Goal: Task Accomplishment & Management: Complete application form

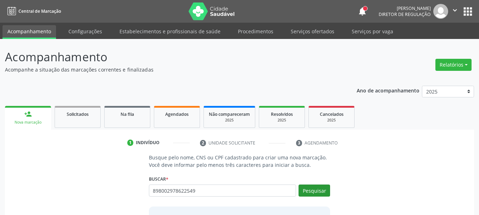
type input "898002978622549"
click at [322, 193] on button "Pesquisar" at bounding box center [315, 191] width 32 height 12
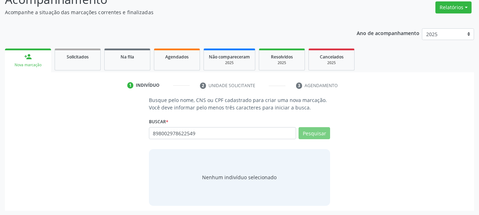
scroll to position [58, 0]
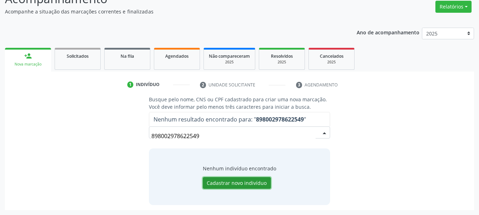
click at [239, 187] on button "Cadastrar novo indivíduo" at bounding box center [237, 183] width 68 height 12
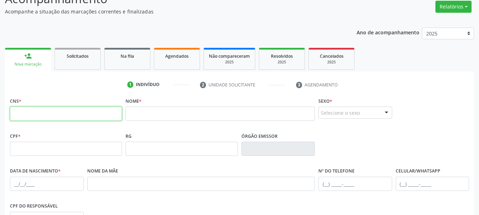
click at [120, 117] on input "text" at bounding box center [66, 114] width 112 height 14
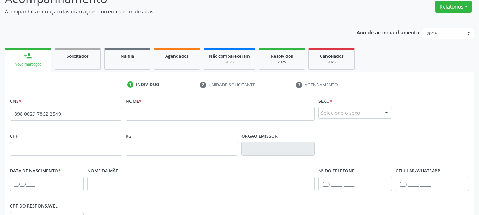
type input "898 0029 7862 2549"
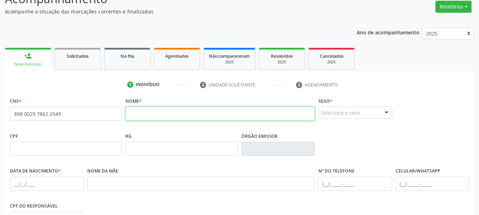
click at [183, 117] on input "text" at bounding box center [220, 114] width 189 height 14
type input "cicera [PERSON_NAME]"
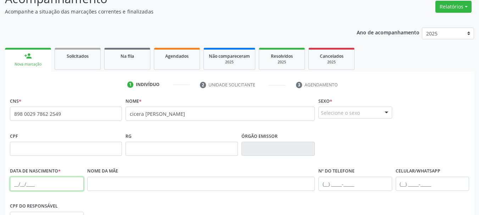
click at [31, 181] on input "text" at bounding box center [47, 184] width 74 height 14
type input "2"
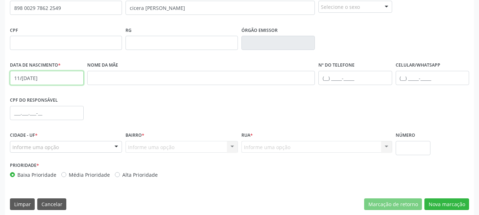
scroll to position [165, 0]
type input "11/[DATE]"
click at [77, 148] on div "Informe uma opção" at bounding box center [66, 147] width 112 height 12
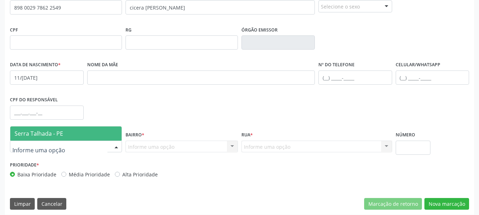
click at [76, 137] on span "Serra Talhada - PE" at bounding box center [65, 134] width 111 height 14
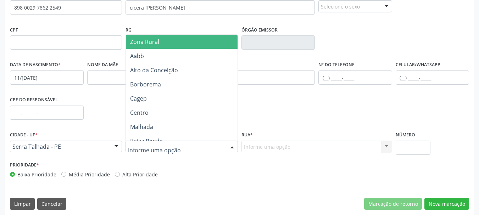
click at [168, 34] on div "Zona Rural Aabb Alto da Conceição Borborema Cagep [GEOGRAPHIC_DATA] (Br) [PERSO…" at bounding box center [182, 87] width 112 height 106
click at [169, 39] on span "Zona Rural" at bounding box center [183, 42] width 114 height 14
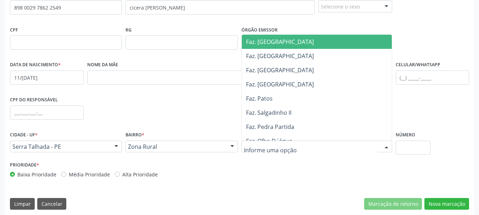
click at [265, 142] on div at bounding box center [317, 147] width 151 height 12
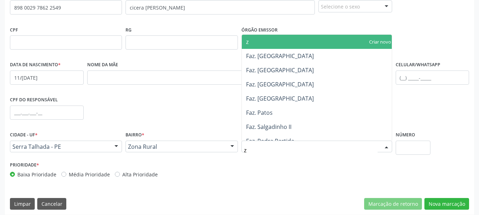
type input "zo"
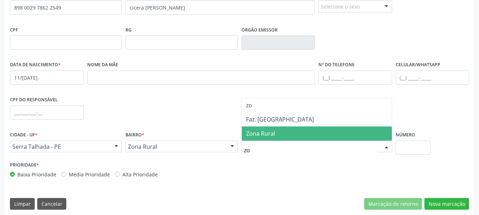
click at [265, 139] on span "Zona Rural" at bounding box center [317, 134] width 150 height 14
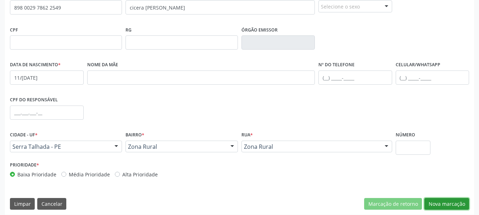
click at [435, 202] on button "Nova marcação" at bounding box center [447, 204] width 45 height 12
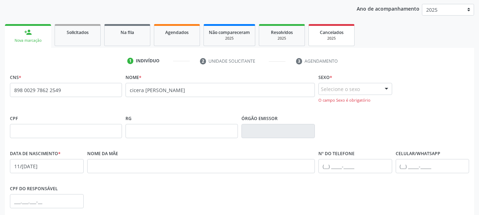
scroll to position [69, 0]
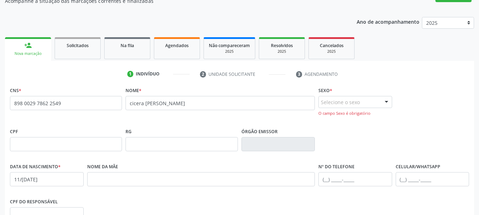
click at [355, 103] on div "Selecione o sexo" at bounding box center [356, 102] width 74 height 12
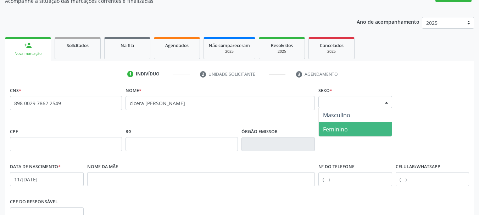
click at [348, 124] on span "Feminino" at bounding box center [355, 129] width 73 height 14
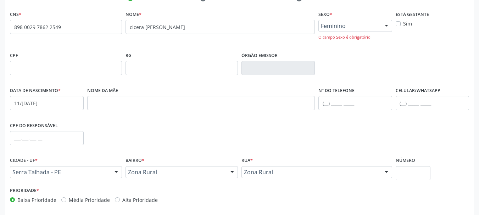
scroll to position [175, 0]
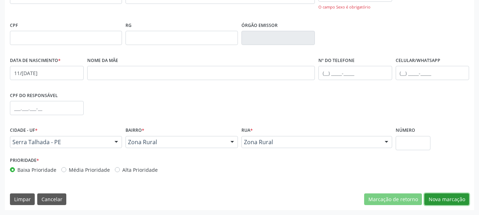
click at [436, 202] on button "Nova marcação" at bounding box center [447, 200] width 45 height 12
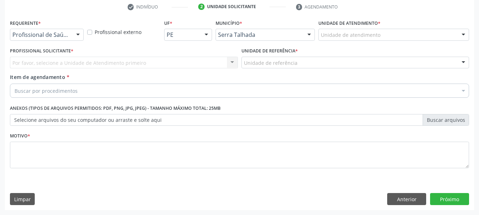
scroll to position [136, 0]
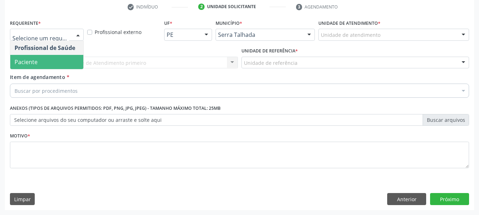
click at [40, 58] on span "Paciente" at bounding box center [46, 62] width 73 height 14
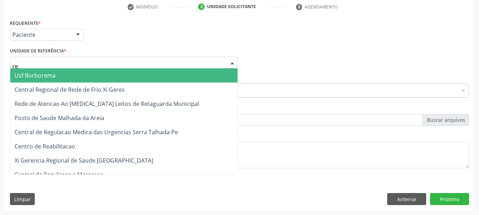
type input "rea"
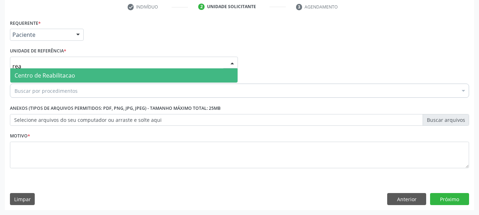
click at [48, 71] on span "Centro de Reabilitacao" at bounding box center [123, 75] width 227 height 14
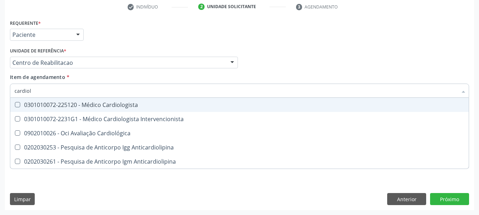
type input "cardiolo"
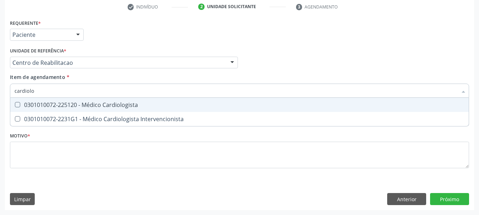
click at [80, 106] on div "0301010072-225120 - Médico Cardiologista" at bounding box center [240, 105] width 450 height 6
checkbox Cardiologista "true"
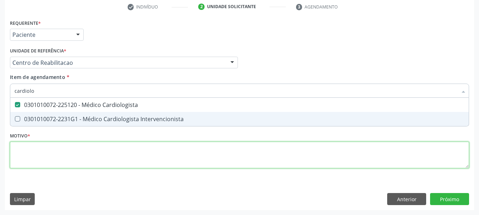
click at [42, 164] on div "Requerente * Paciente Profissional de Saúde Paciente Nenhum resultado encontrad…" at bounding box center [239, 98] width 459 height 161
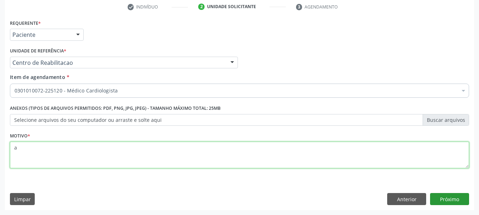
type textarea "a"
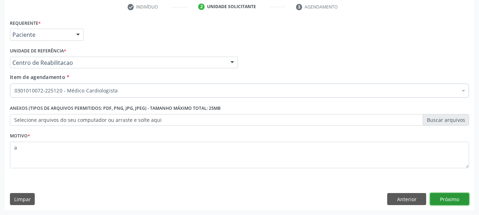
click at [462, 200] on button "Próximo" at bounding box center [449, 199] width 39 height 12
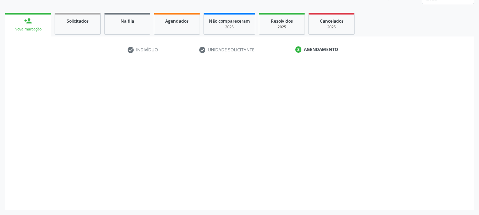
scroll to position [93, 0]
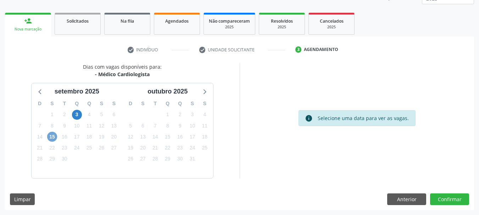
click at [51, 138] on span "15" at bounding box center [52, 137] width 10 height 10
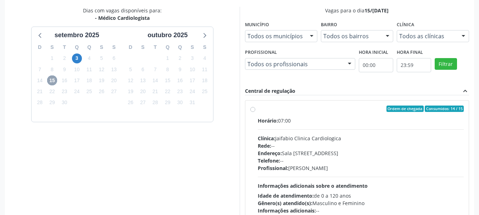
scroll to position [164, 0]
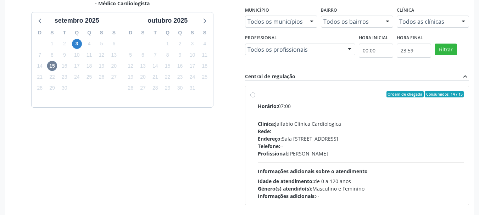
click at [345, 115] on hr at bounding box center [361, 115] width 206 height 0
click at [255, 98] on input "Ordem de chegada Consumidos: 14 / 15 Horário: 07:00 Clínica: Jaifabio Clinica C…" at bounding box center [252, 94] width 5 height 6
radio input "true"
click at [77, 45] on span "3" at bounding box center [77, 44] width 10 height 10
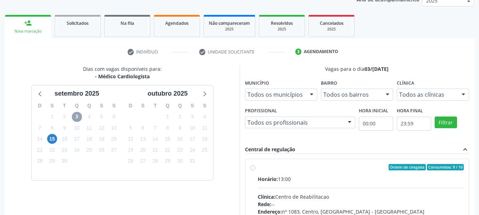
scroll to position [89, 0]
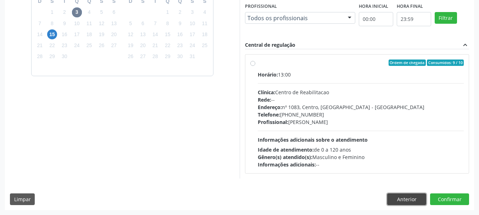
click at [409, 201] on button "Anterior" at bounding box center [406, 200] width 39 height 12
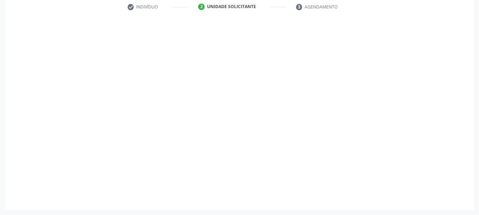
scroll to position [136, 0]
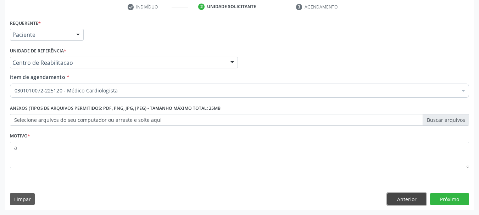
click at [409, 201] on button "Anterior" at bounding box center [406, 199] width 39 height 12
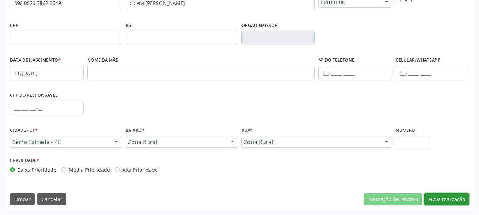
click at [461, 196] on button "Nova marcação" at bounding box center [447, 200] width 45 height 12
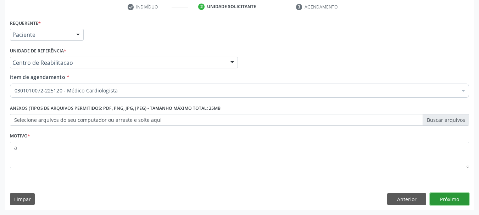
click at [467, 201] on button "Próximo" at bounding box center [449, 199] width 39 height 12
